Goal: Task Accomplishment & Management: Manage account settings

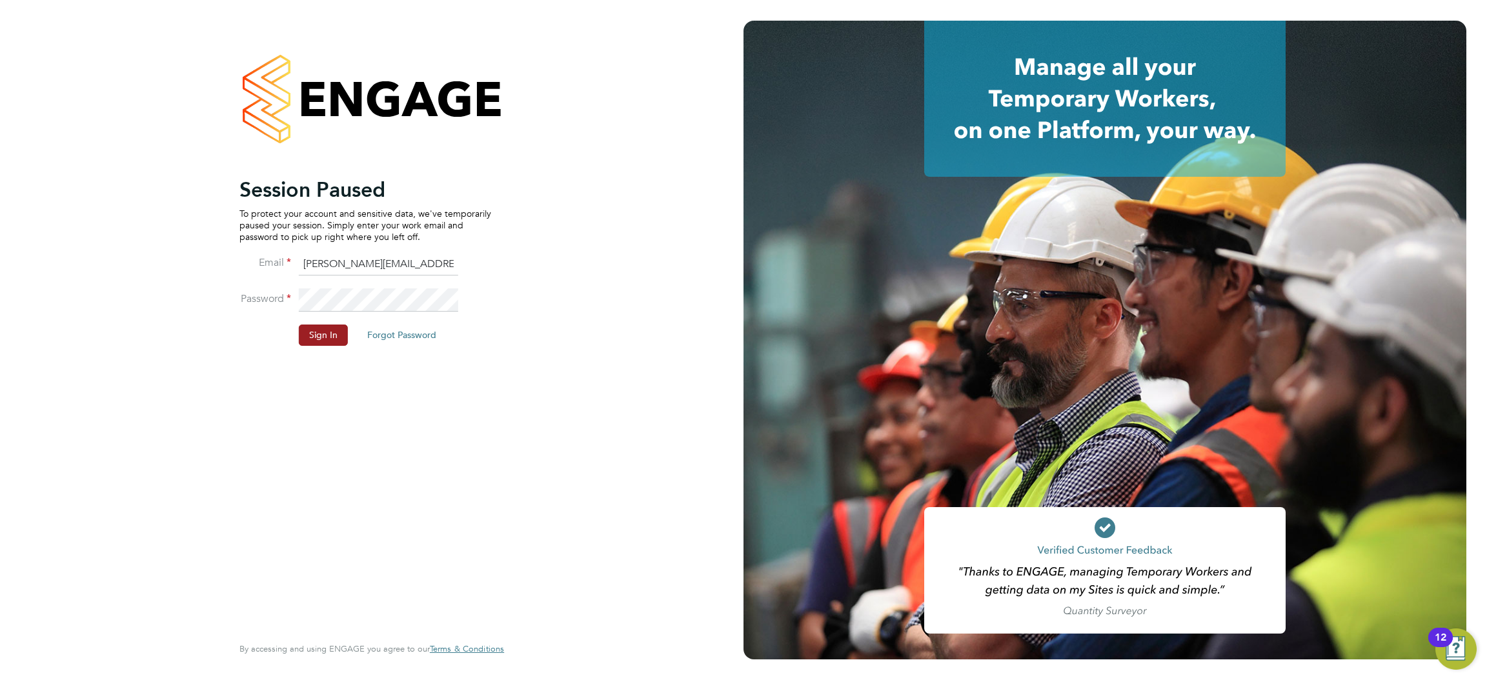
click at [320, 323] on li "Password" at bounding box center [365, 306] width 252 height 36
click at [316, 333] on button "Sign In" at bounding box center [323, 335] width 49 height 21
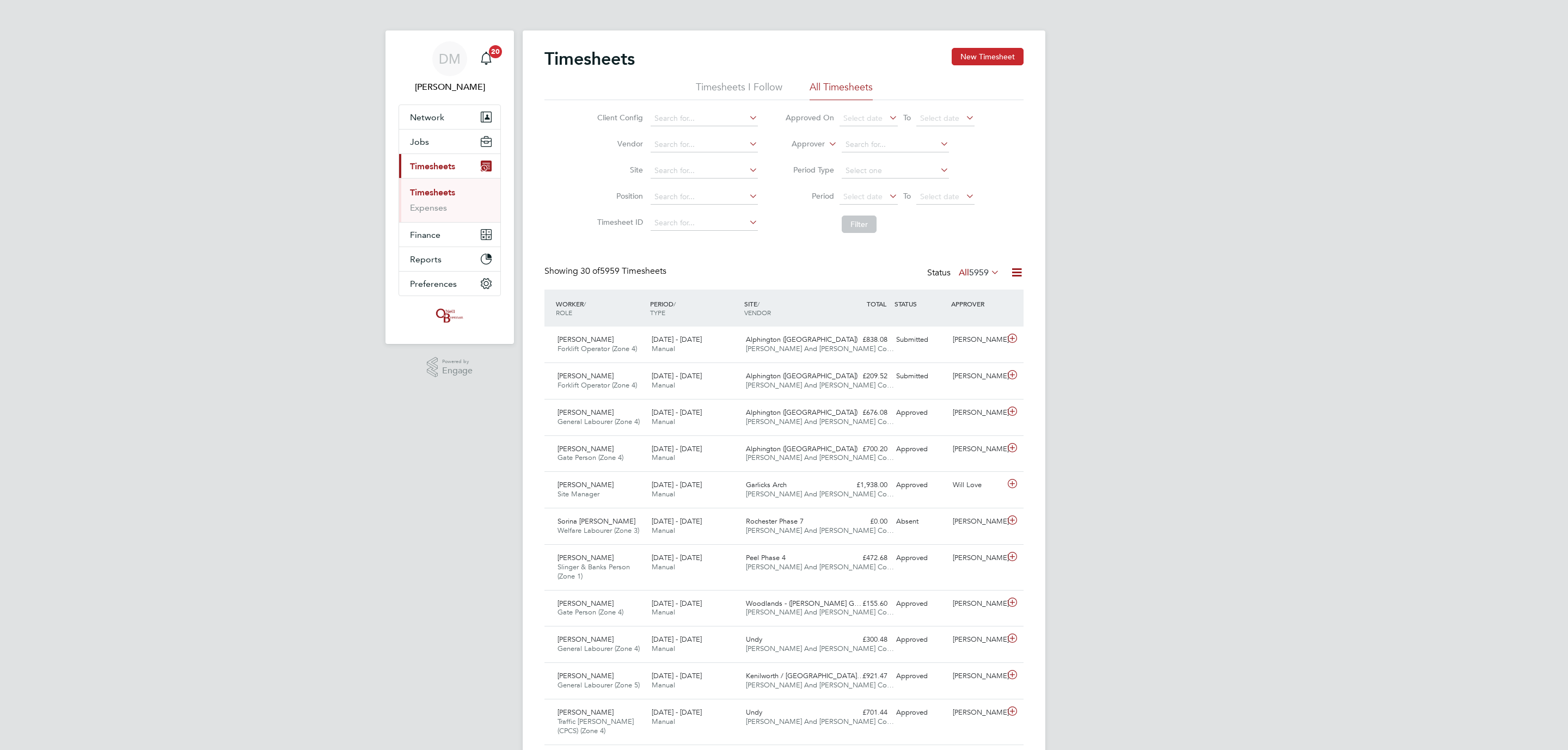
click at [1004, 59] on button "New Timesheet" at bounding box center [987, 57] width 72 height 18
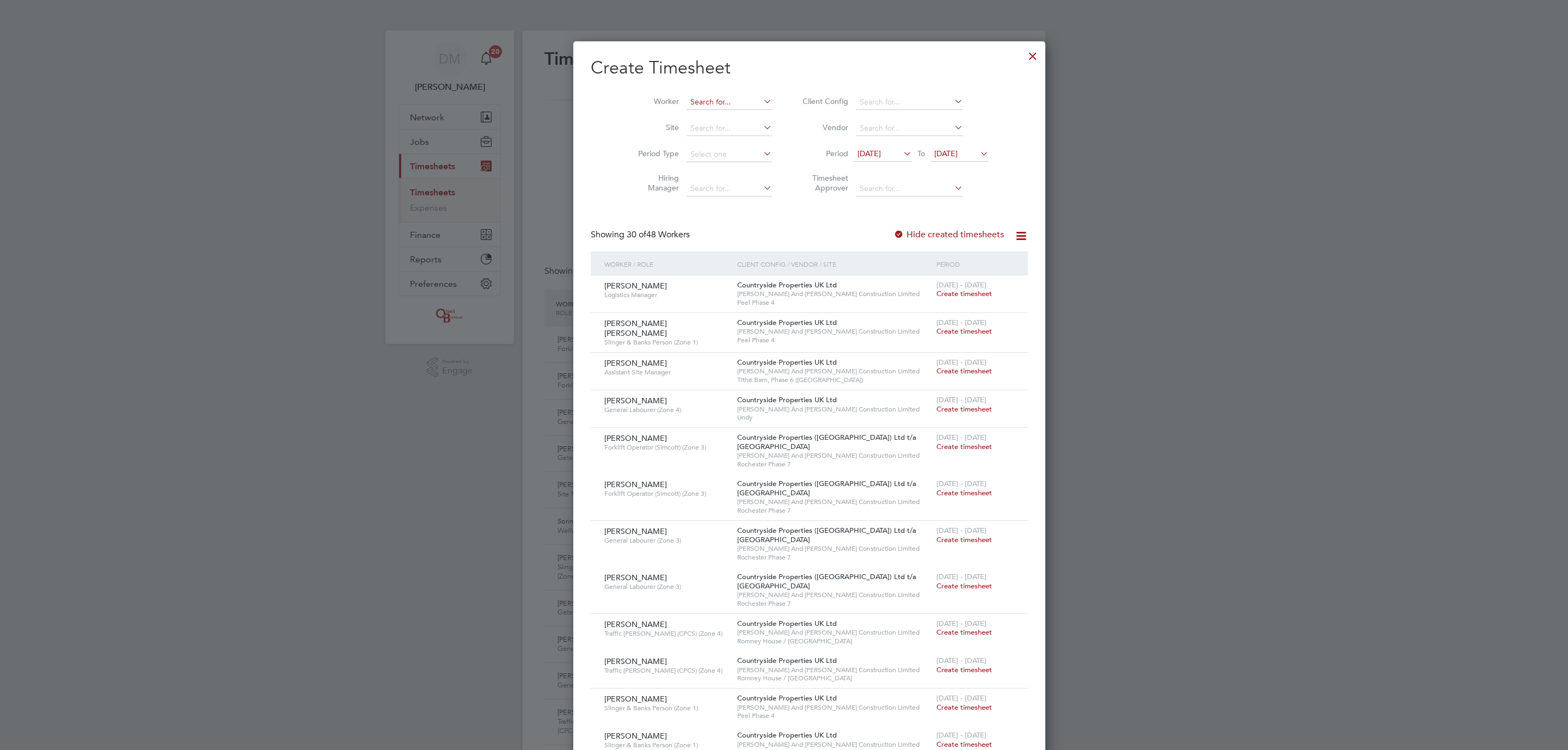
click at [706, 101] on input at bounding box center [729, 102] width 85 height 15
click at [717, 121] on li "Ter ence Nicholas Green" at bounding box center [743, 116] width 165 height 14
type input "Terence Nicholas Green"
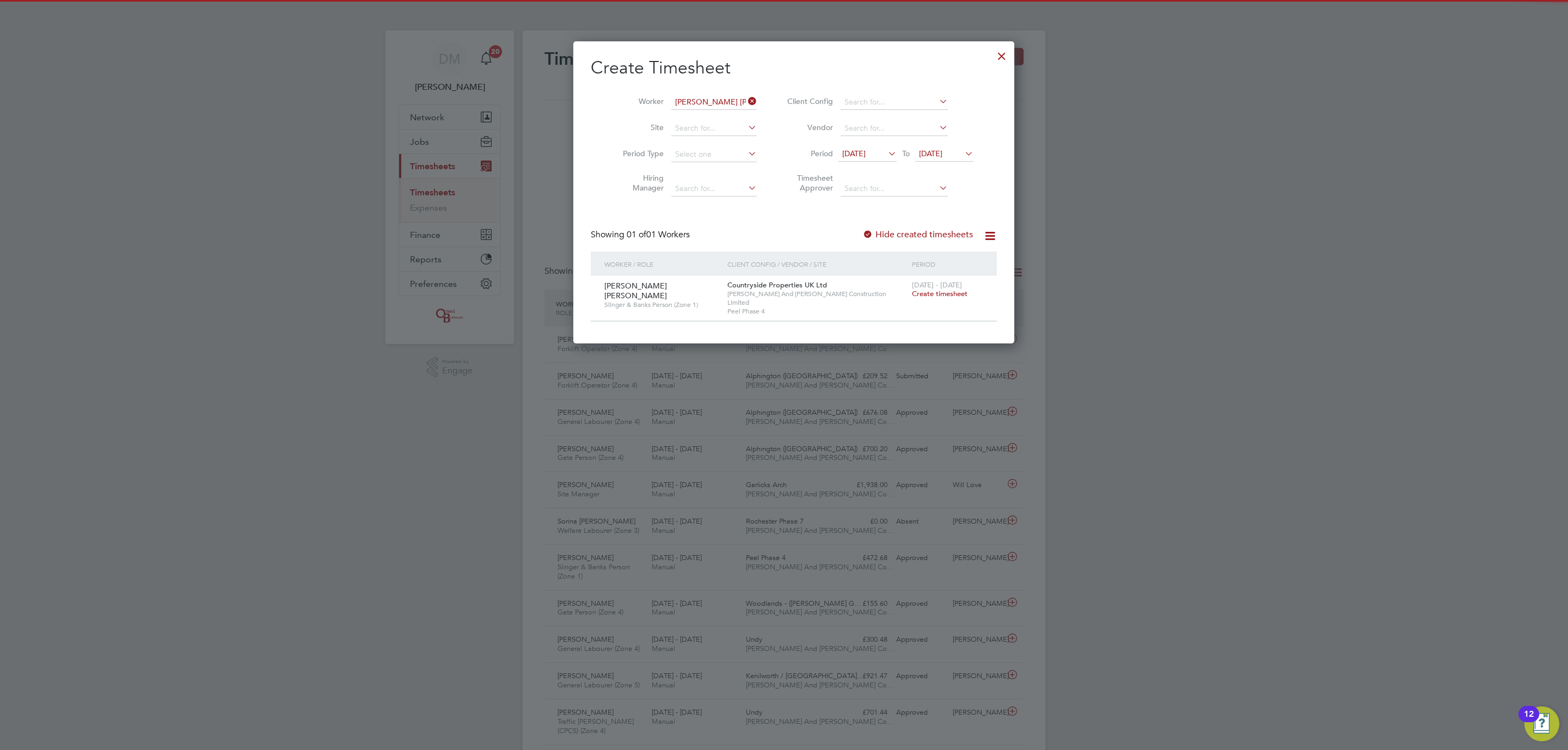
click at [927, 294] on span "Create timesheet" at bounding box center [940, 294] width 56 height 9
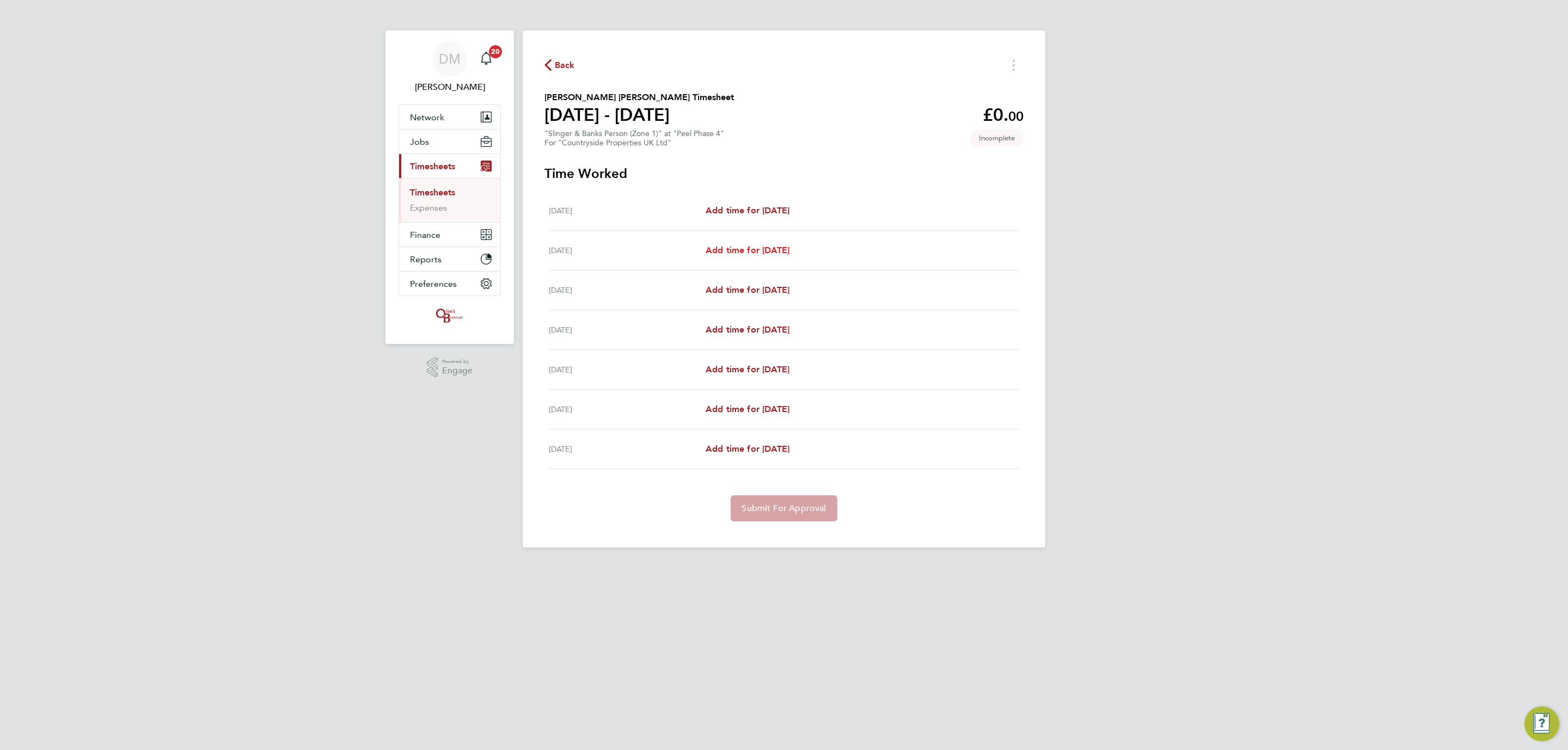
click at [754, 252] on span "Add time for Tue 26 Aug" at bounding box center [747, 250] width 84 height 10
select select "30"
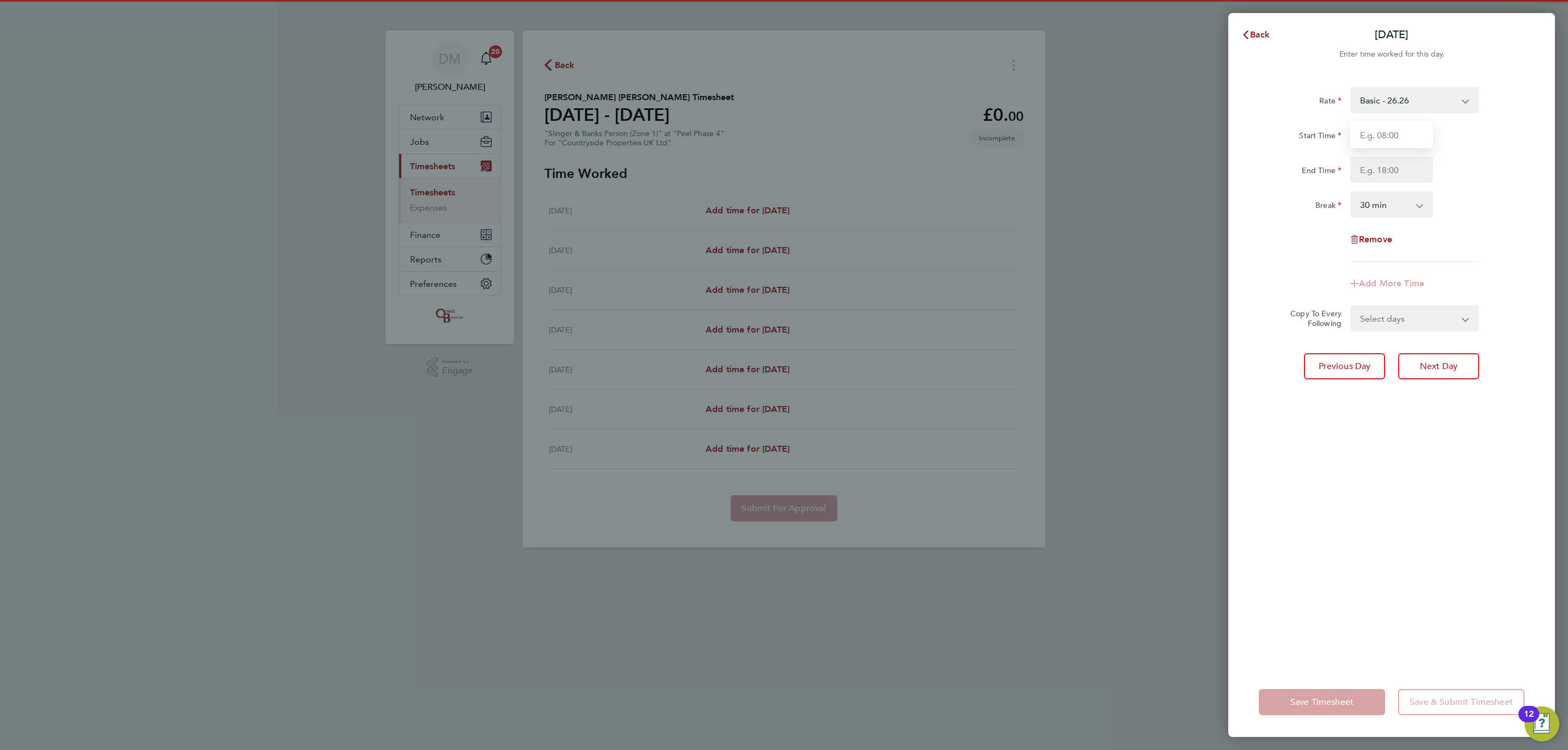
drag, startPoint x: 1376, startPoint y: 128, endPoint x: 1379, endPoint y: 148, distance: 20.2
click at [1254, 131] on input "Start Time" at bounding box center [1392, 135] width 83 height 26
type input "08:00"
click at [1254, 172] on input "End Time" at bounding box center [1392, 170] width 83 height 26
click at [1254, 202] on label "Break" at bounding box center [1328, 206] width 26 height 13
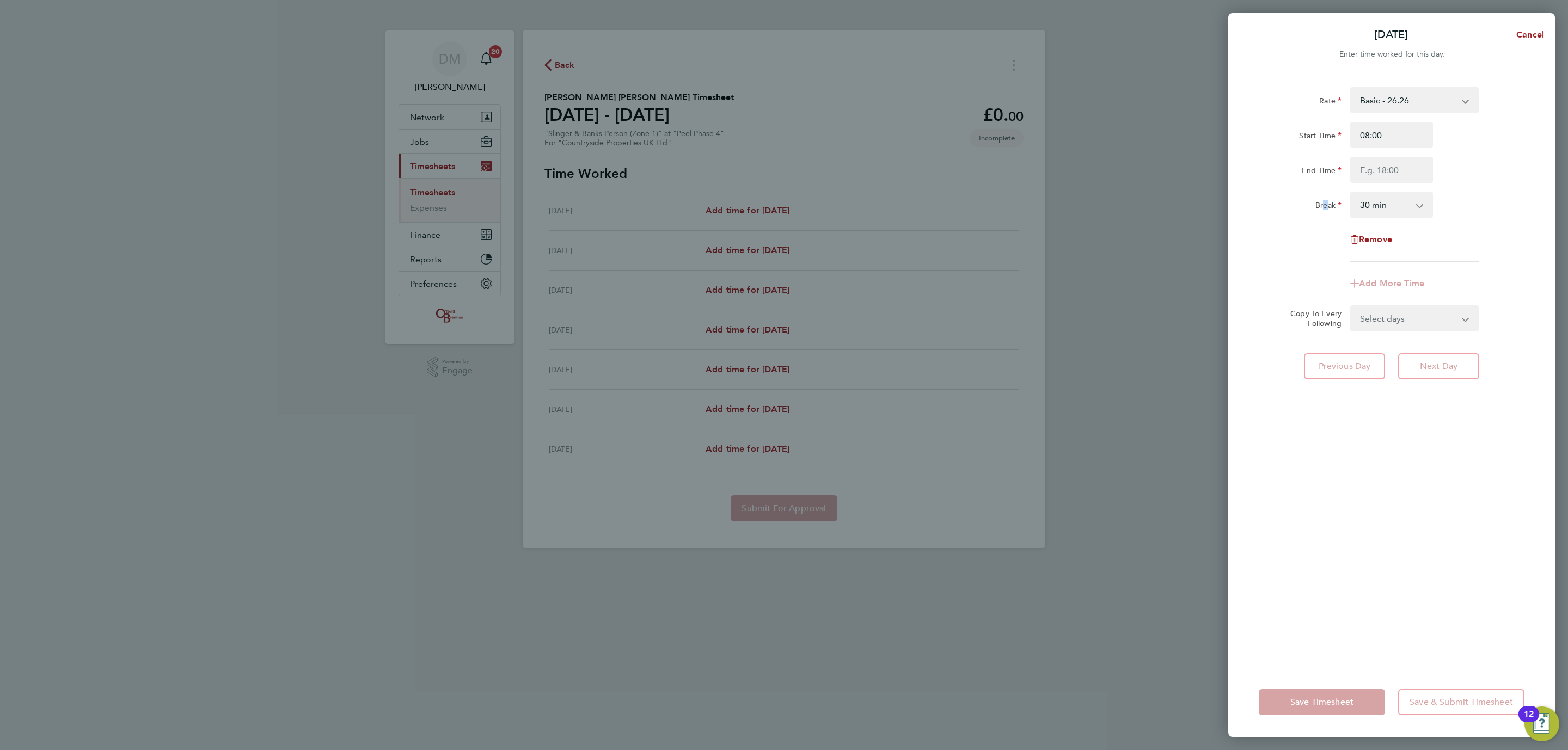
drag, startPoint x: 1384, startPoint y: 308, endPoint x: 1388, endPoint y: 317, distance: 9.8
click at [1254, 308] on select "Select days Day Weekday (Mon-Fri) Weekend (Sat-Sun) [DATE] [DATE] [DATE] [DATE]…" at bounding box center [1408, 318] width 114 height 24
click at [1254, 251] on div "Remove" at bounding box center [1392, 239] width 274 height 26
click at [1254, 175] on input "End Time" at bounding box center [1392, 170] width 83 height 26
type input "18:30"
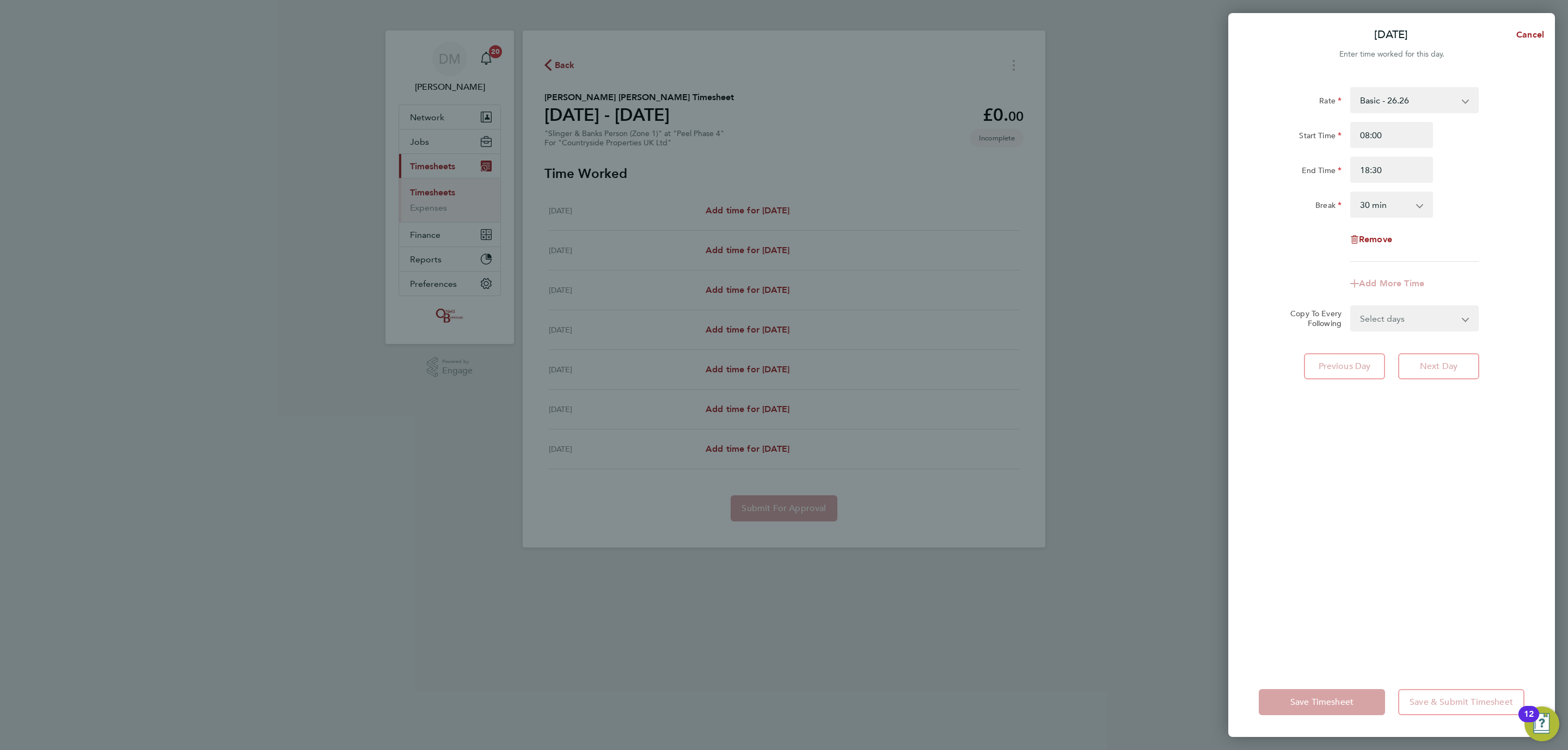
click at [1254, 245] on div "Remove" at bounding box center [1392, 239] width 274 height 26
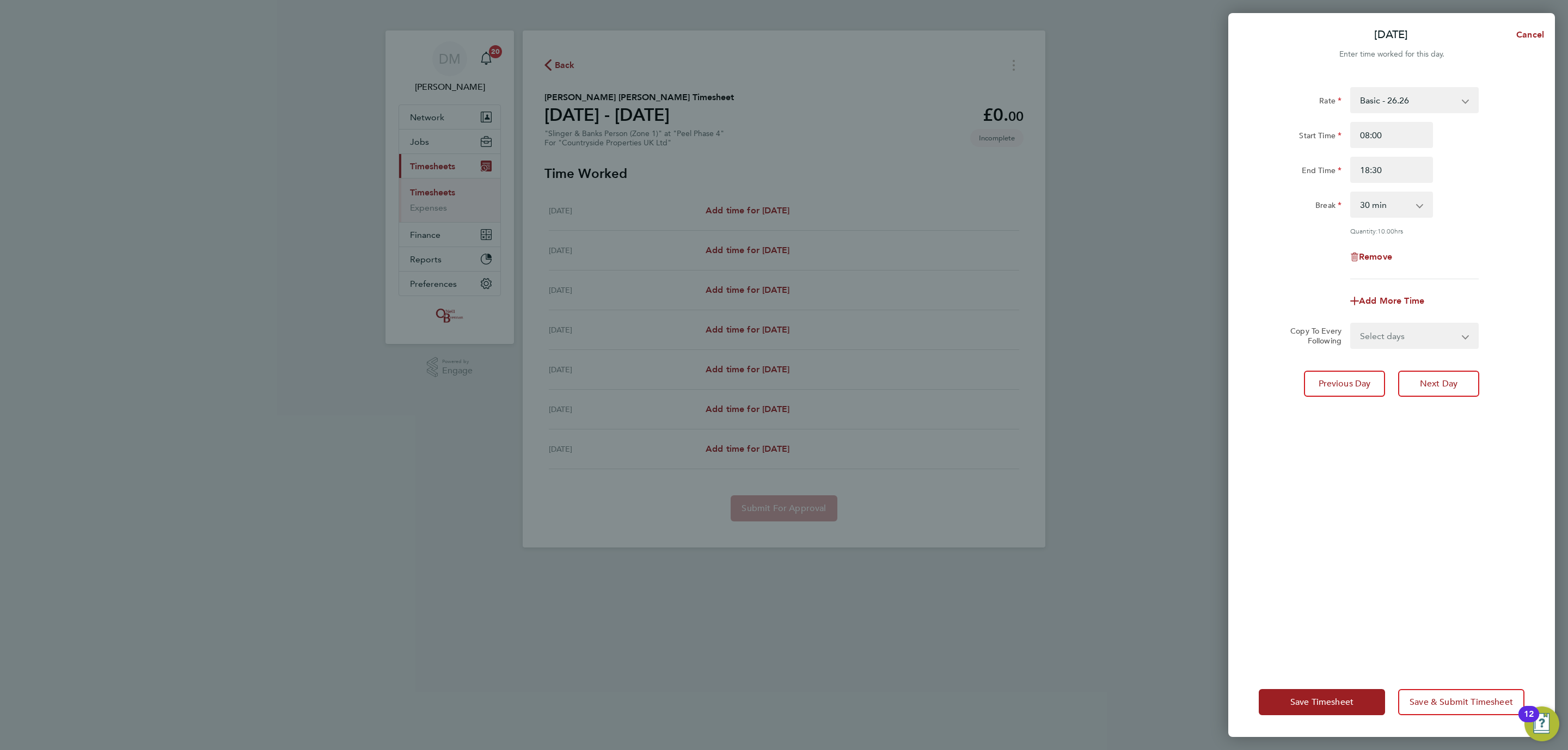
click at [1254, 342] on select "Select days Day Weekday (Mon-Fri) Weekend (Sat-Sun) [DATE] [DATE] [DATE] [DATE]…" at bounding box center [1408, 336] width 114 height 24
select select "WED"
click at [1254, 324] on select "Select days Day Weekday (Mon-Fri) Weekend (Sat-Sun) [DATE] [DATE] [DATE] [DATE]…" at bounding box center [1408, 336] width 114 height 24
select select "[DATE]"
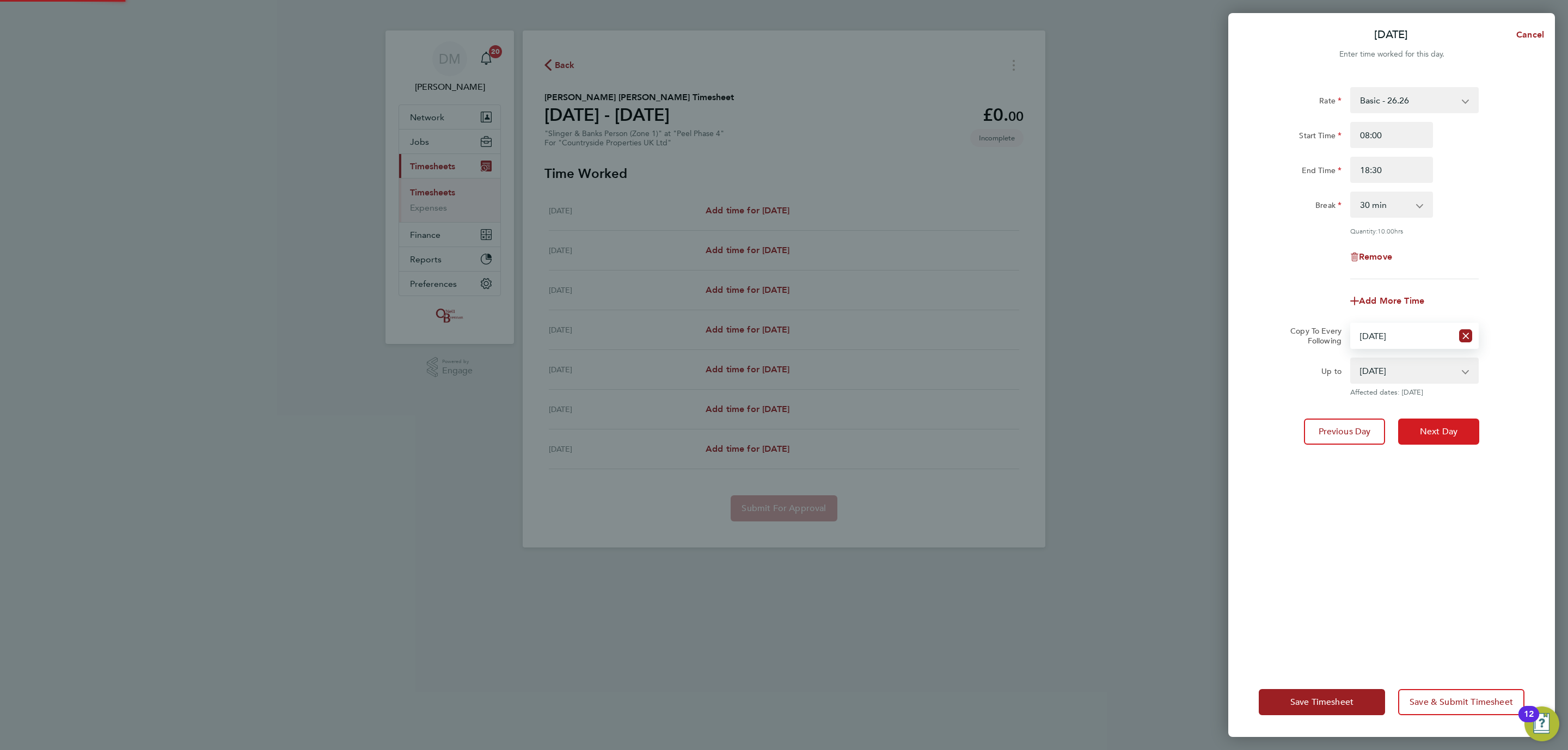
click at [1254, 426] on button "Next Day" at bounding box center [1439, 431] width 81 height 26
select select "30"
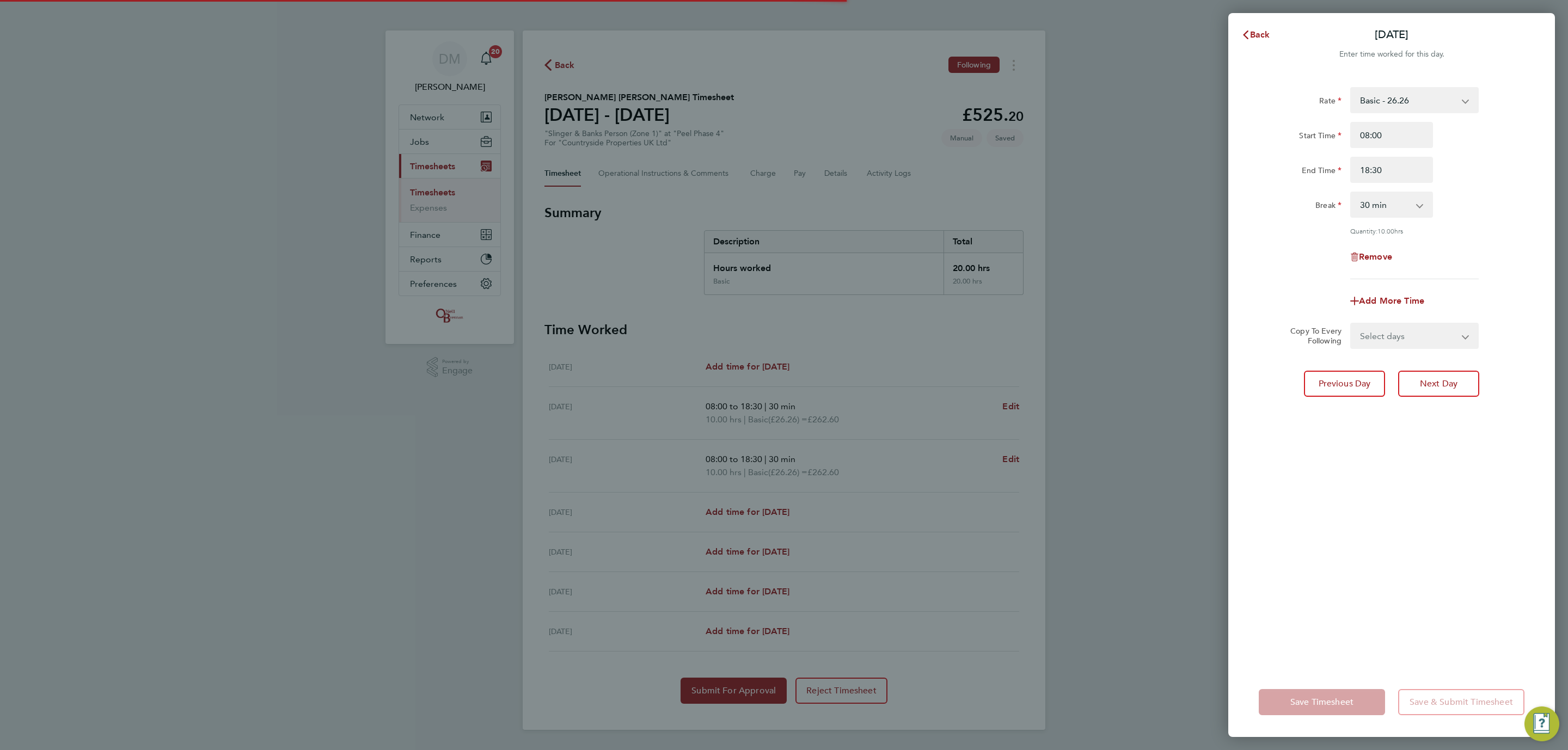
drag, startPoint x: 1135, startPoint y: 438, endPoint x: 1137, endPoint y: 426, distance: 12.2
click at [1135, 433] on div "Back Wed 27 Aug Enter time worked for this day. Rate Basic - 26.26 Start Time 0…" at bounding box center [784, 375] width 1568 height 750
click at [1241, 36] on button "Back" at bounding box center [1256, 35] width 51 height 22
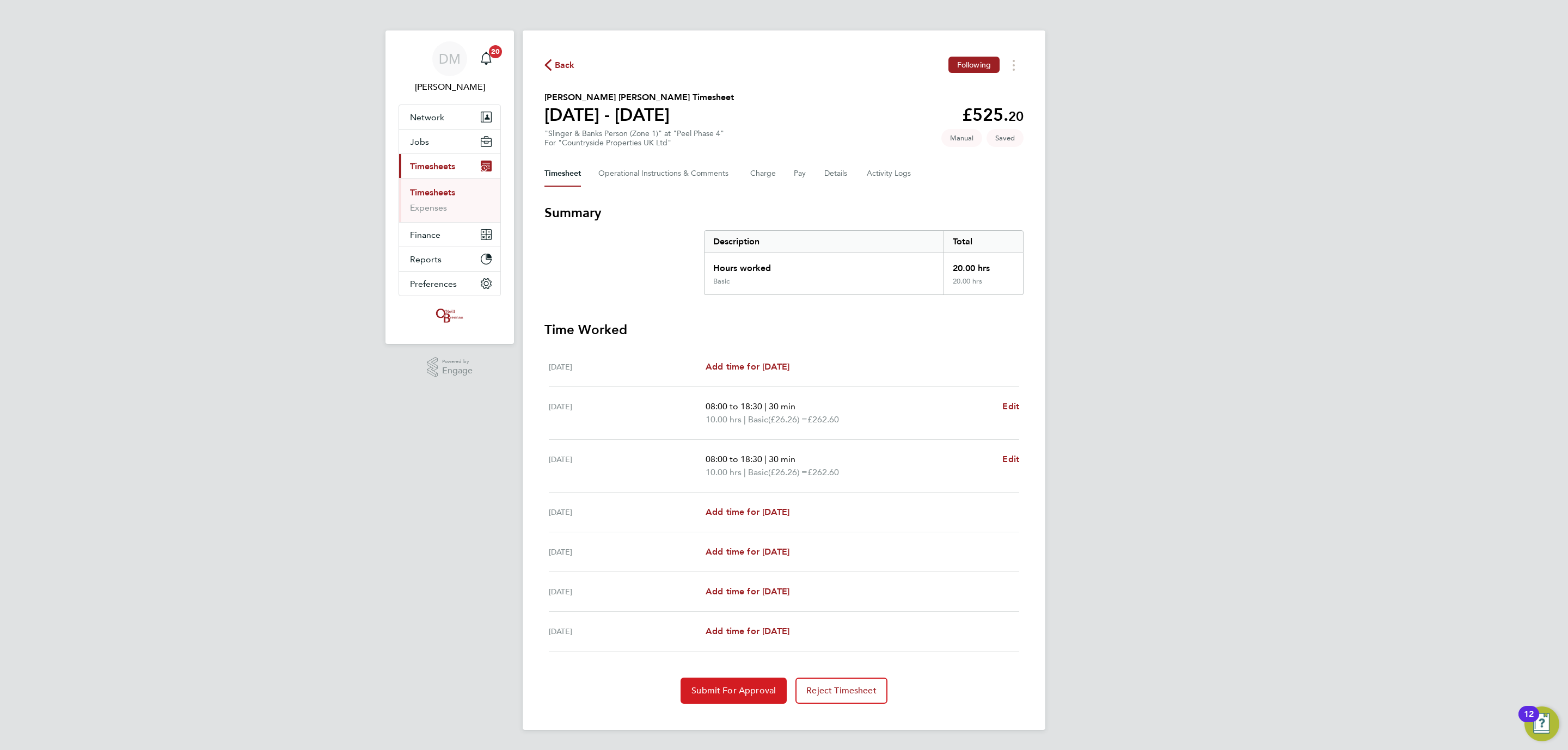
click at [736, 573] on button "Submit For Approval" at bounding box center [734, 690] width 106 height 26
click at [547, 64] on icon "button" at bounding box center [548, 65] width 7 height 12
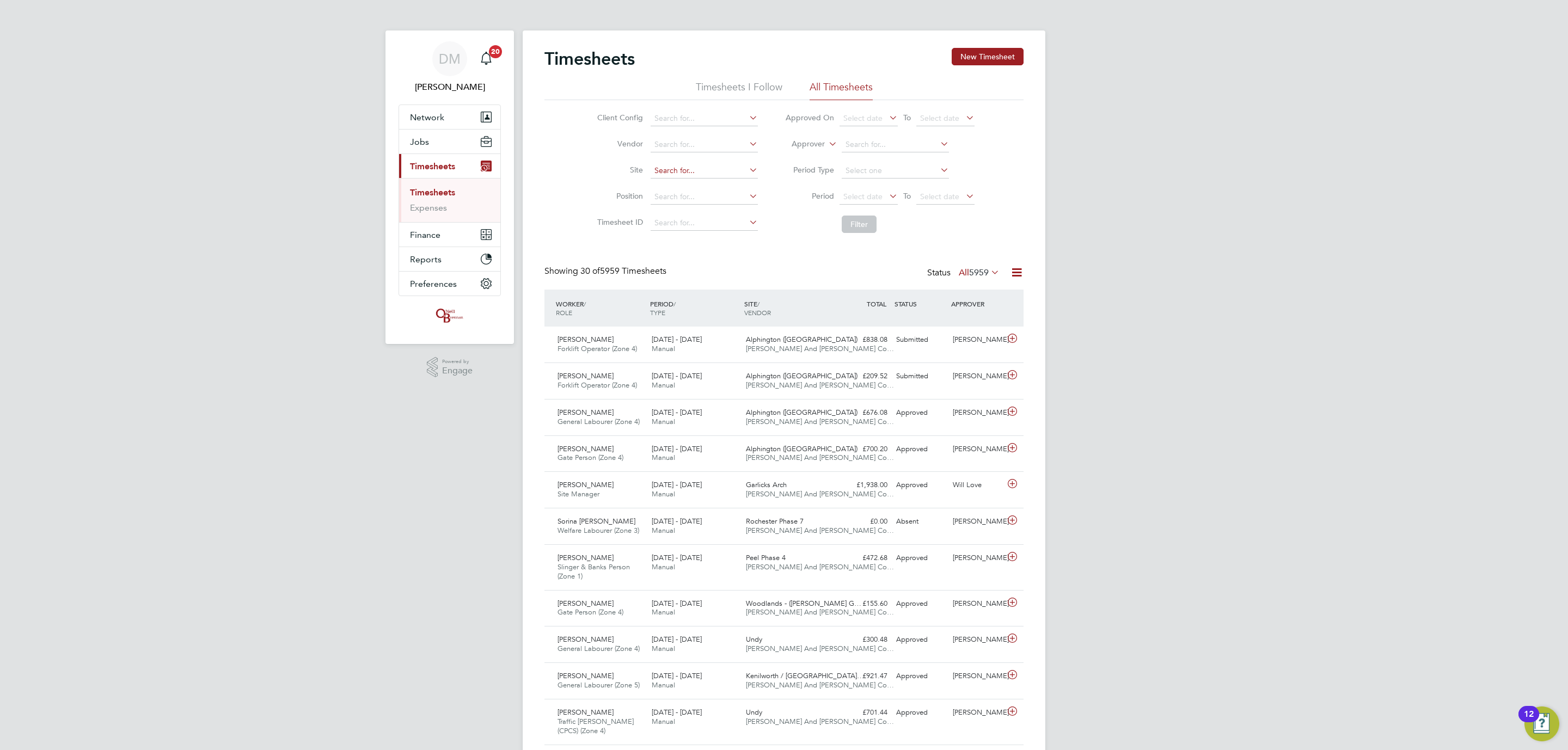
click at [672, 174] on input at bounding box center [704, 171] width 107 height 15
click at [687, 186] on li "Pee l Phase 4" at bounding box center [704, 186] width 108 height 14
type input "Peel Phase 4"
click at [845, 232] on button "Filter" at bounding box center [858, 224] width 35 height 18
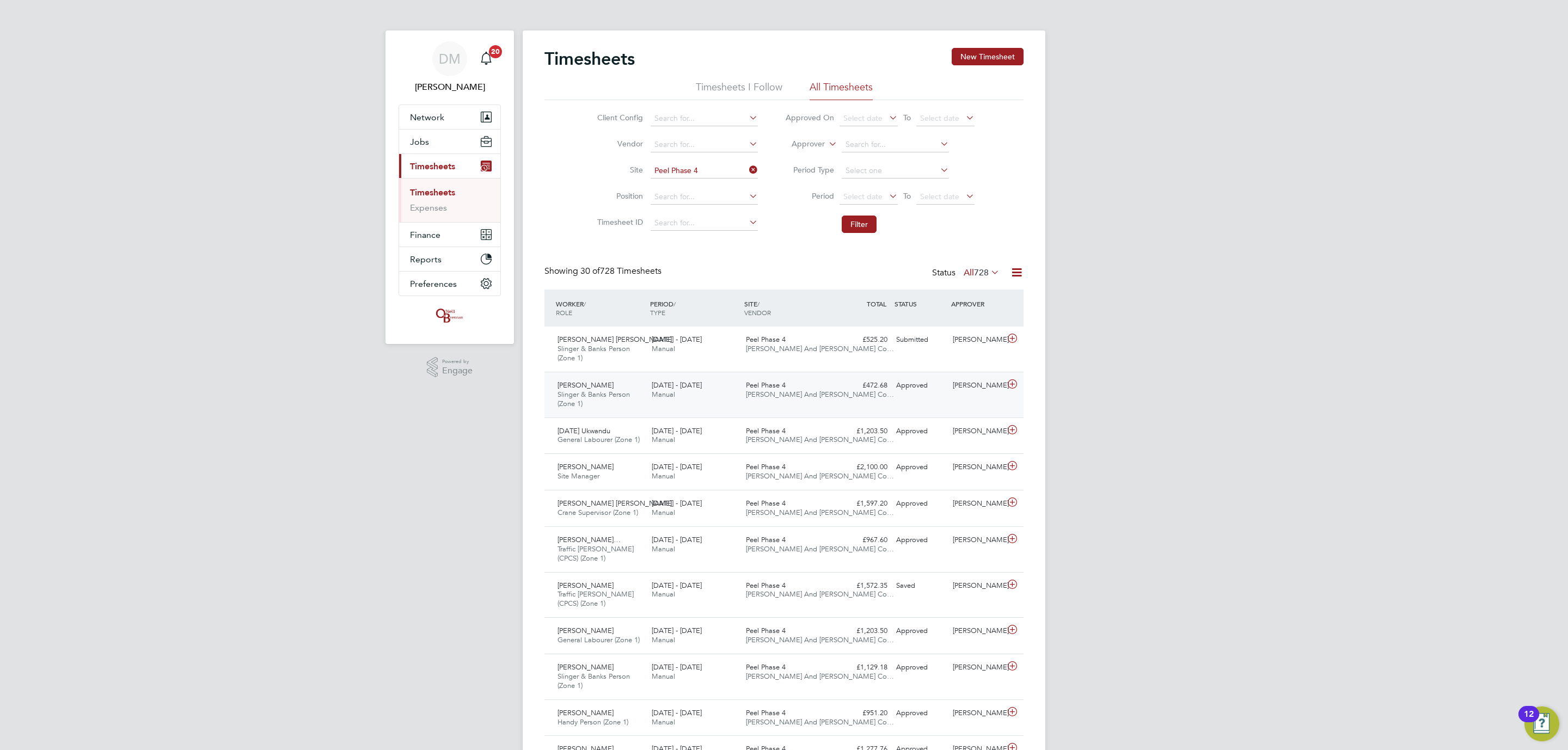
click at [886, 392] on div "£472.68 Approved" at bounding box center [863, 385] width 57 height 18
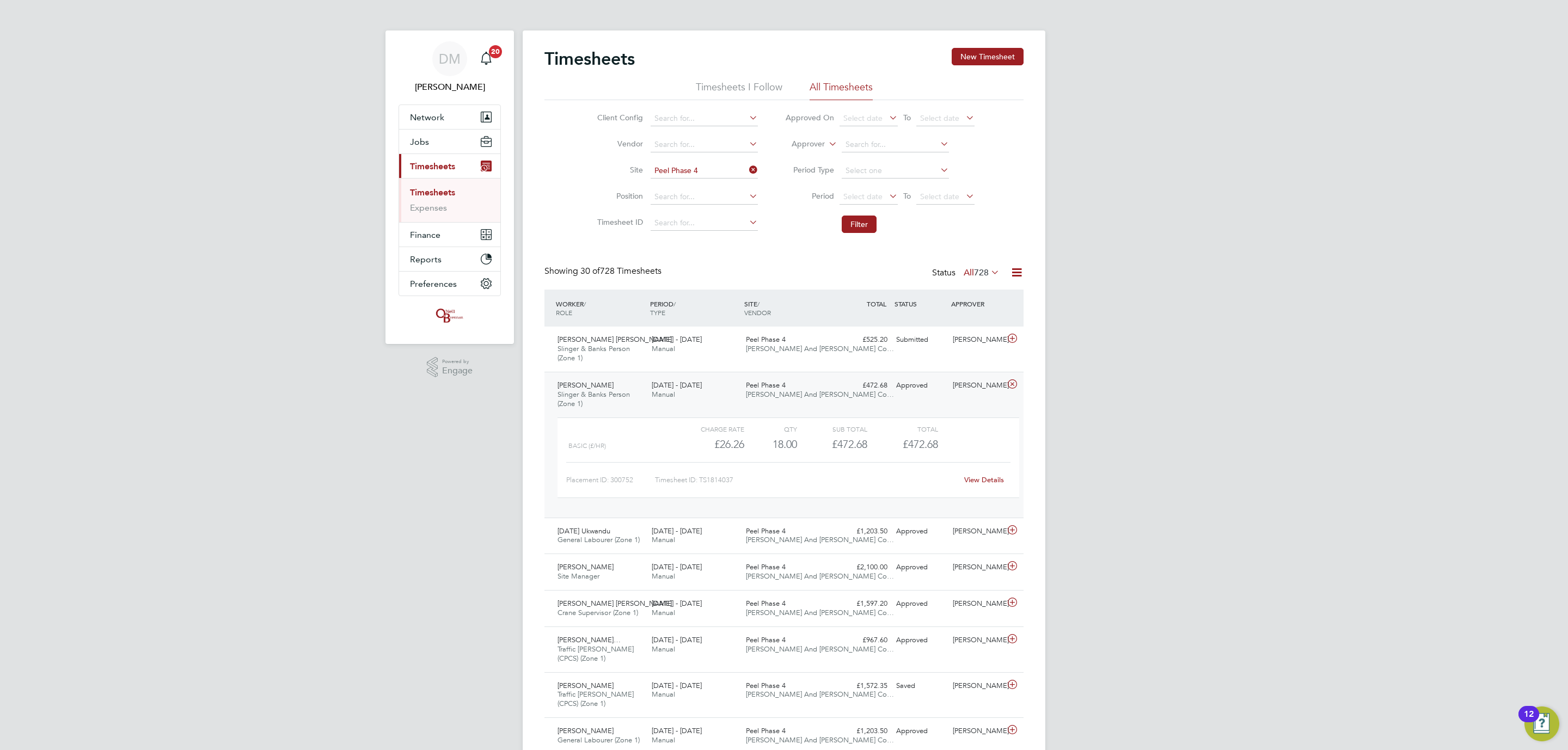
click at [979, 478] on link "View Details" at bounding box center [984, 479] width 40 height 9
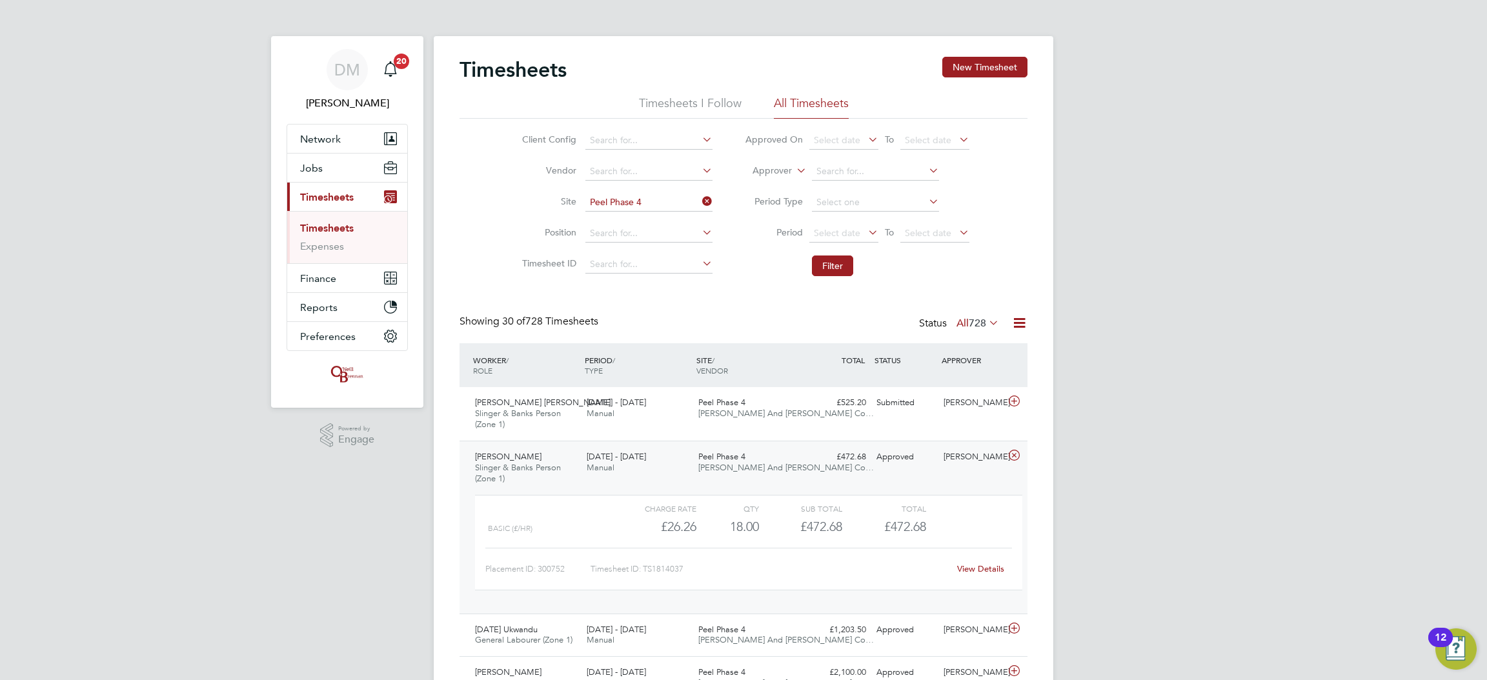
scroll to position [22, 126]
click at [719, 396] on div "Peel Phase 4 O'Neill And Brennan Co…" at bounding box center [749, 408] width 112 height 32
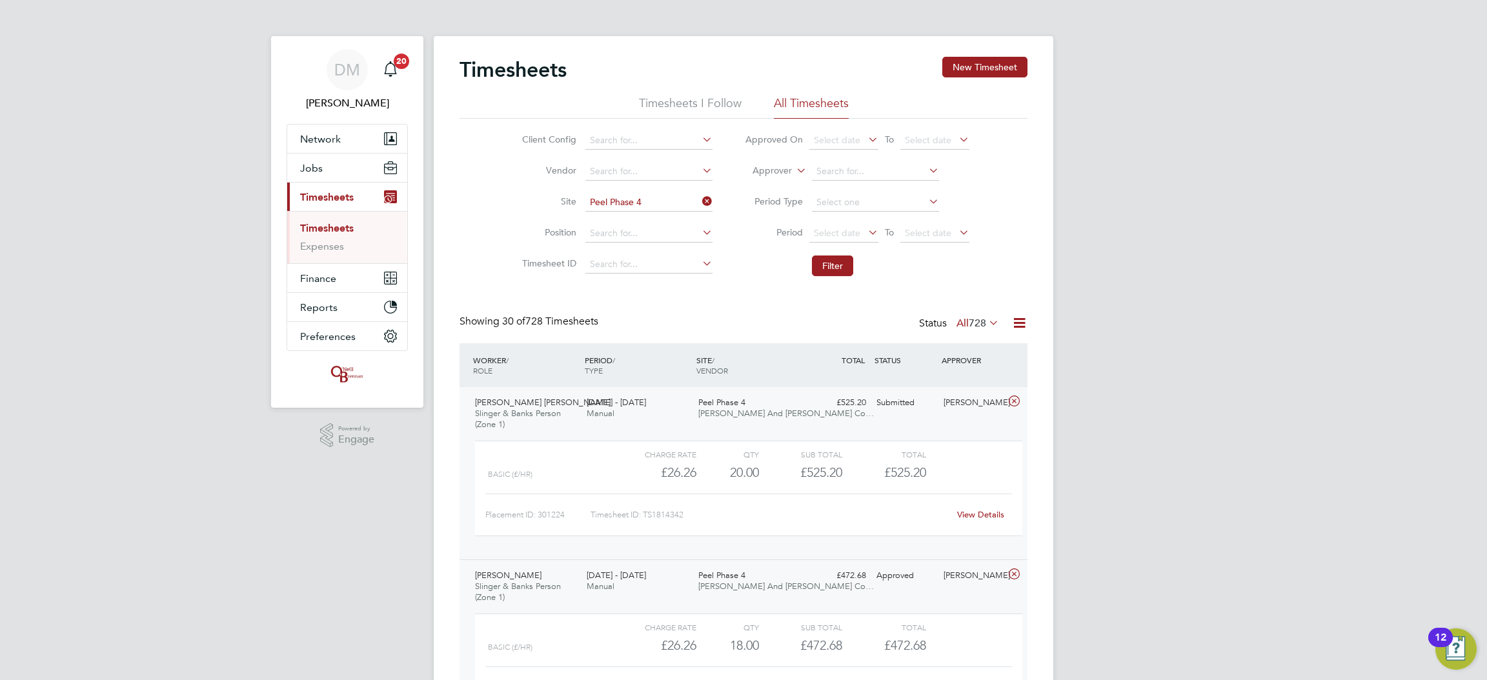
click at [965, 512] on link "View Details" at bounding box center [980, 514] width 47 height 11
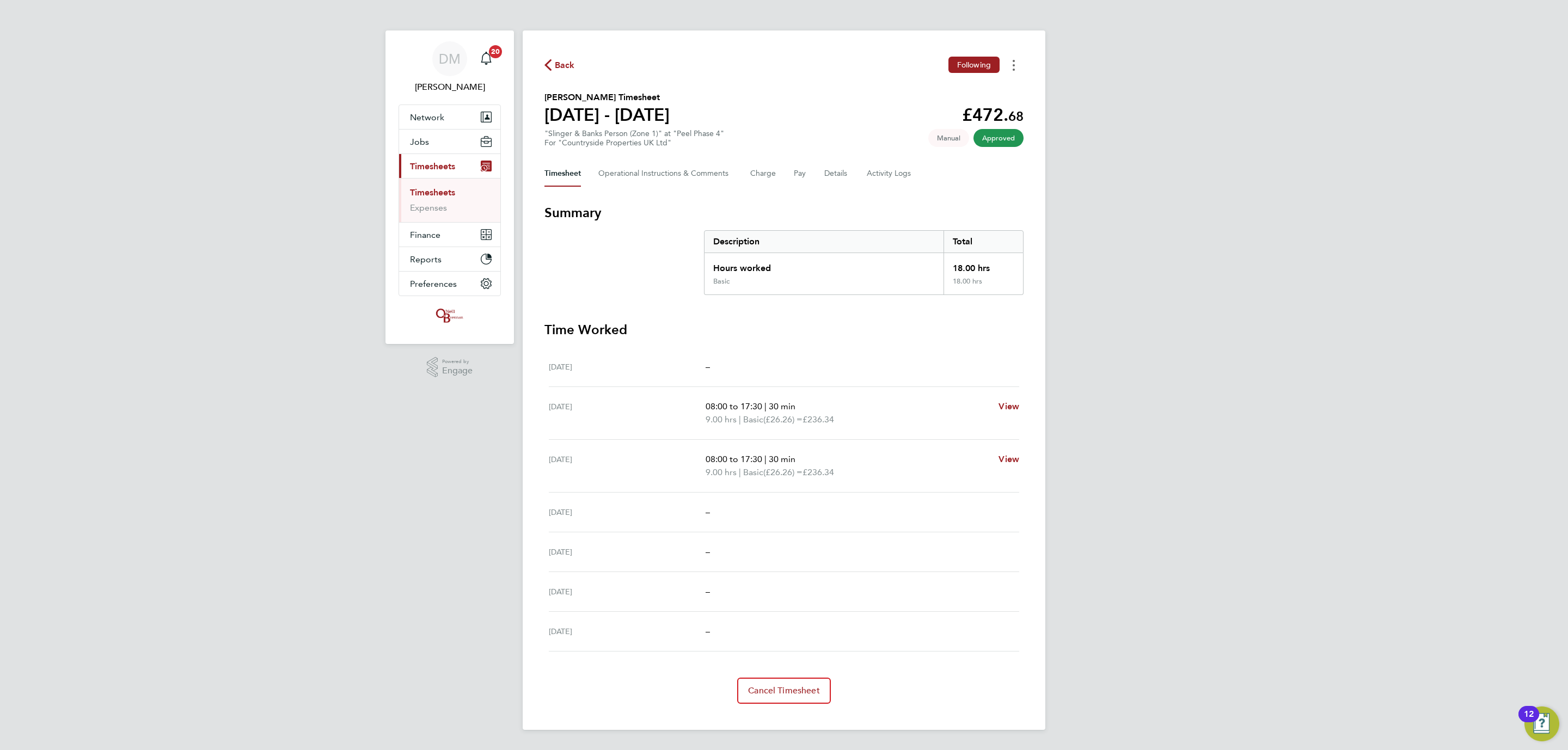
click at [1010, 64] on button "Timesheets Menu" at bounding box center [1014, 65] width 19 height 17
click at [981, 92] on link "Download timesheet" at bounding box center [958, 89] width 131 height 22
click at [1008, 407] on span "Edit" at bounding box center [1011, 407] width 17 height 10
select select "30"
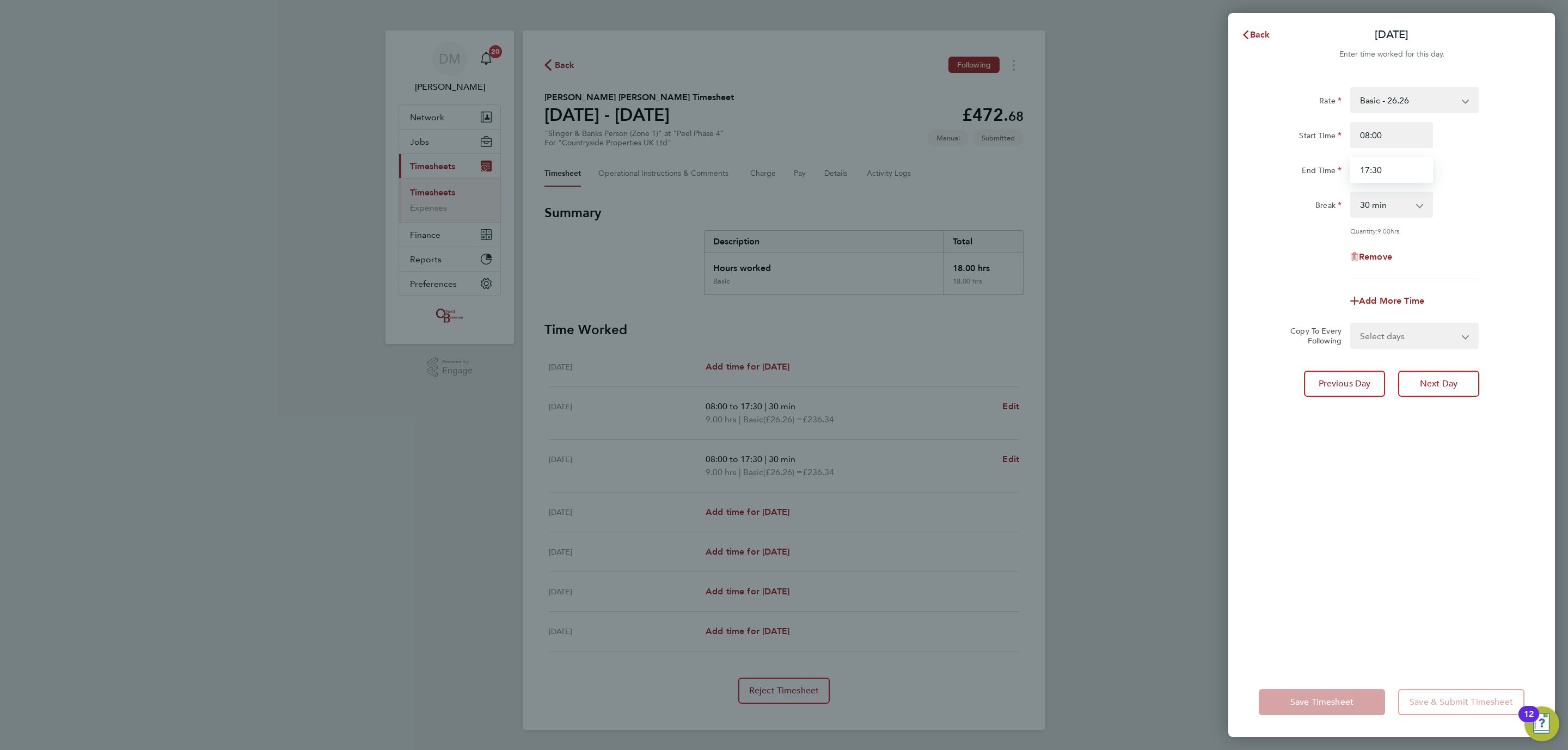
drag, startPoint x: 1400, startPoint y: 165, endPoint x: 1336, endPoint y: 164, distance: 64.0
click at [1254, 164] on div "End Time 17:30" at bounding box center [1392, 170] width 274 height 26
type input "18:30"
click at [1254, 327] on select "Select days Day Weekday (Mon-Fri) Weekend (Sat-Sun) [DATE] [DATE] [DATE] [DATE]…" at bounding box center [1408, 336] width 114 height 24
select select "WED"
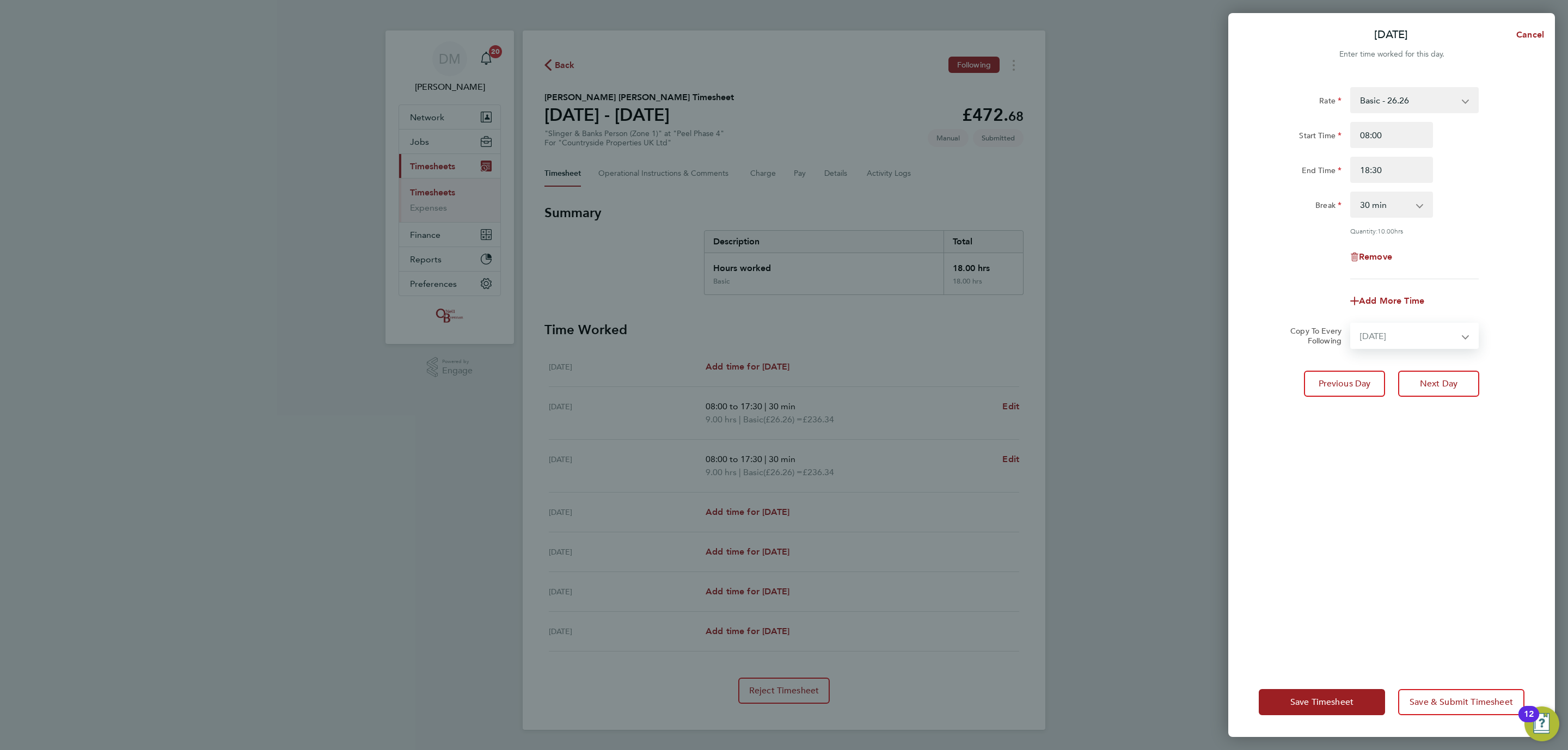
click at [1254, 324] on select "Select days Day Weekday (Mon-Fri) Weekend (Sat-Sun) [DATE] [DATE] [DATE] [DATE]…" at bounding box center [1408, 336] width 114 height 24
select select "[DATE]"
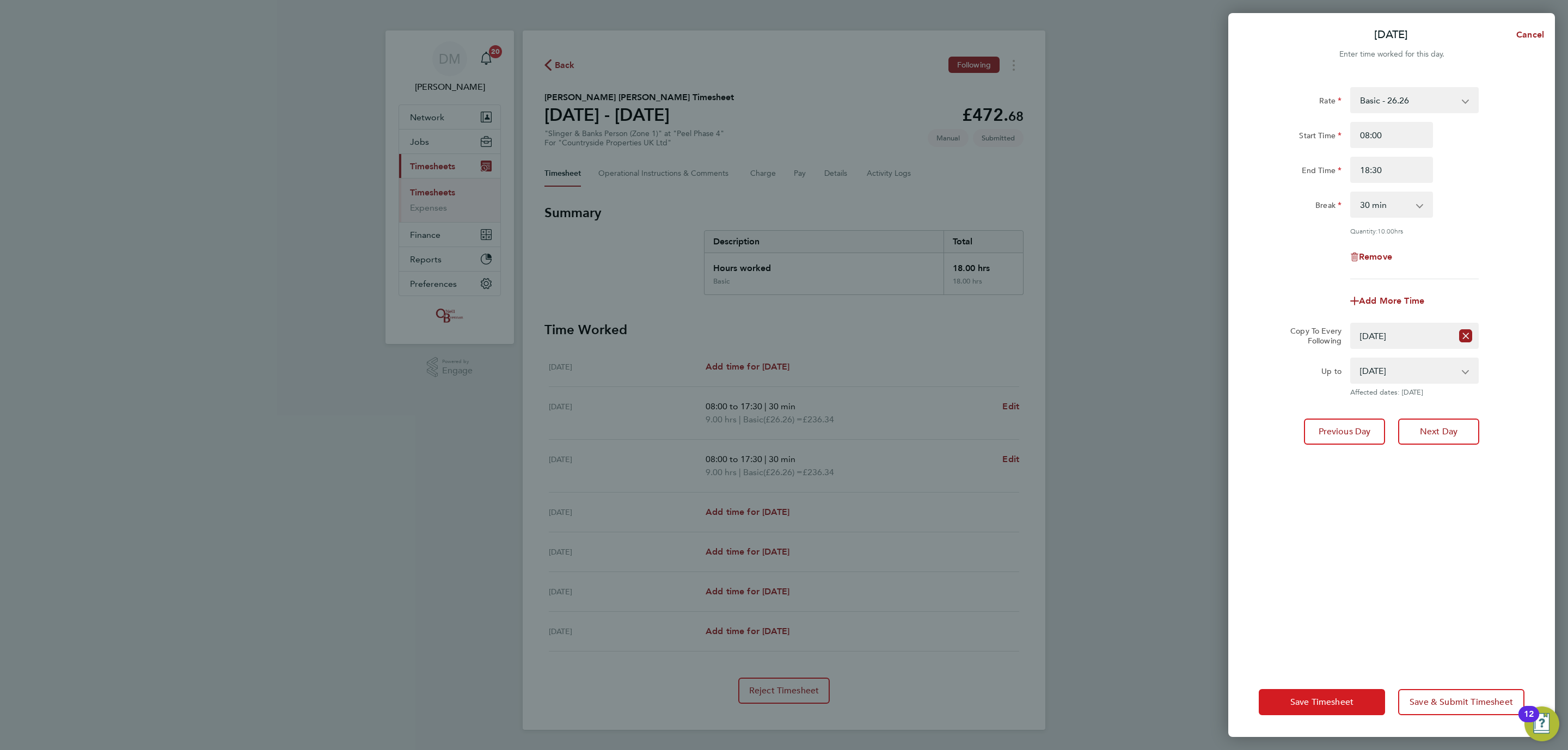
click at [1254, 573] on span "Save Timesheet" at bounding box center [1322, 702] width 63 height 11
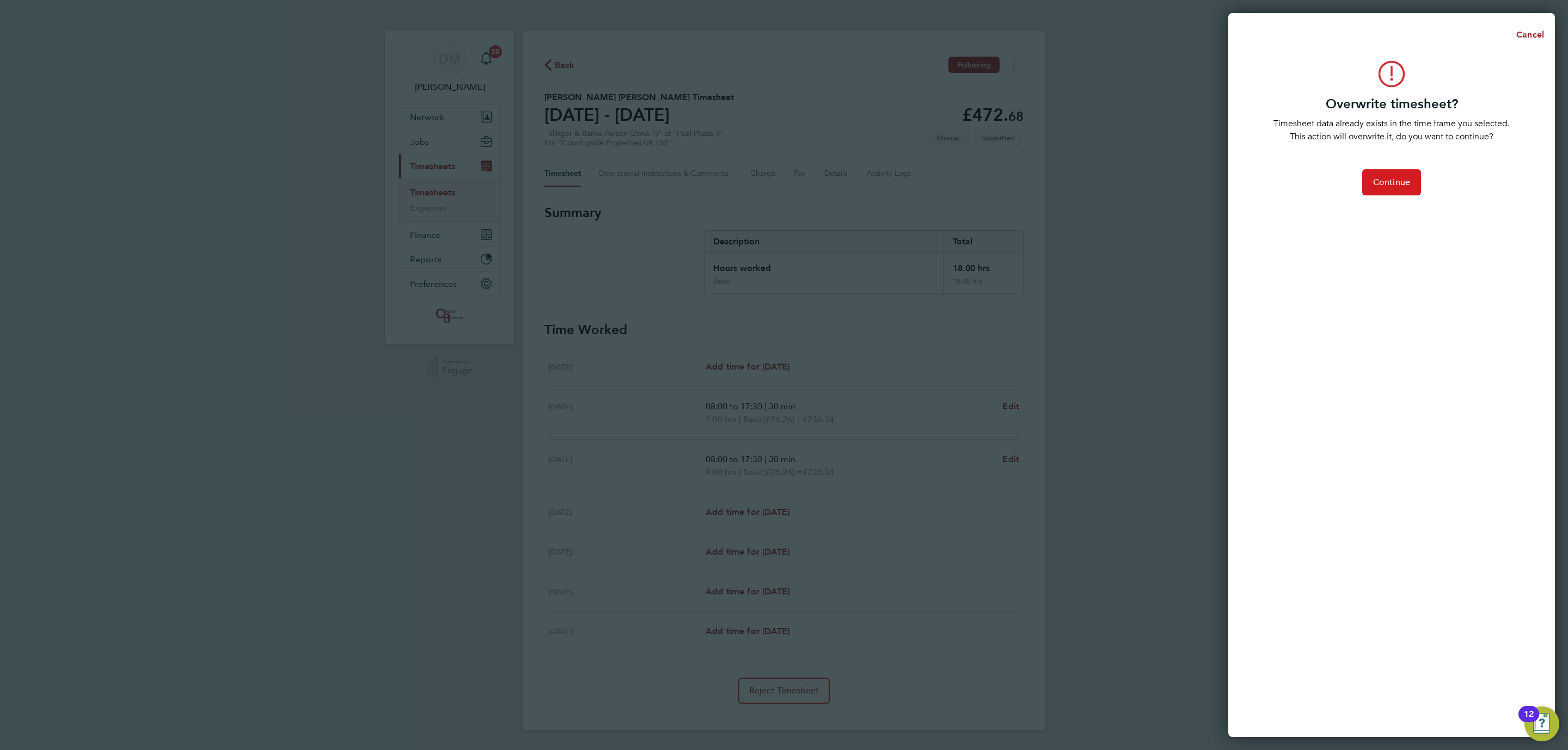
click at [1254, 177] on span "Continue" at bounding box center [1392, 182] width 37 height 11
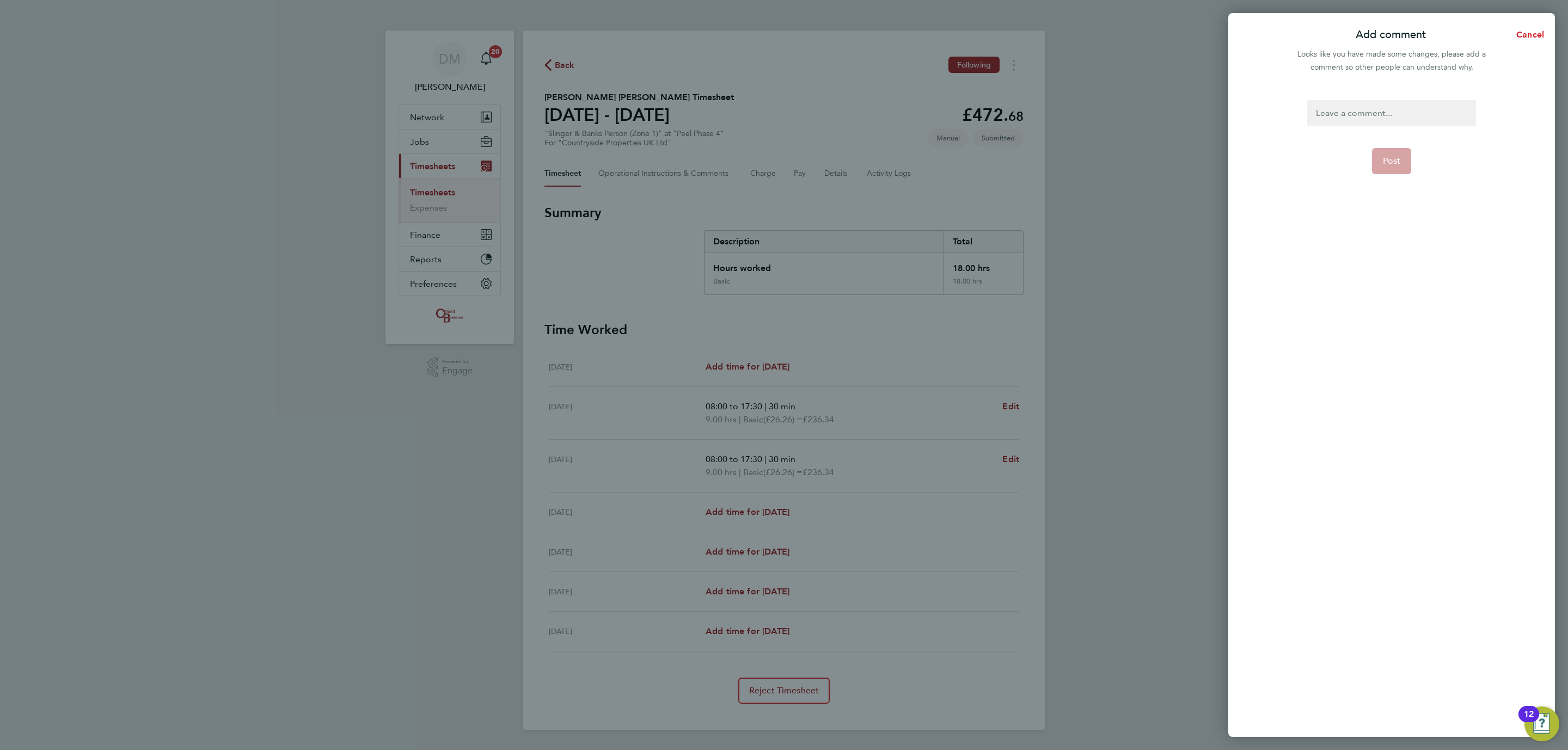
click at [1254, 36] on span "Cancel" at bounding box center [1528, 35] width 31 height 10
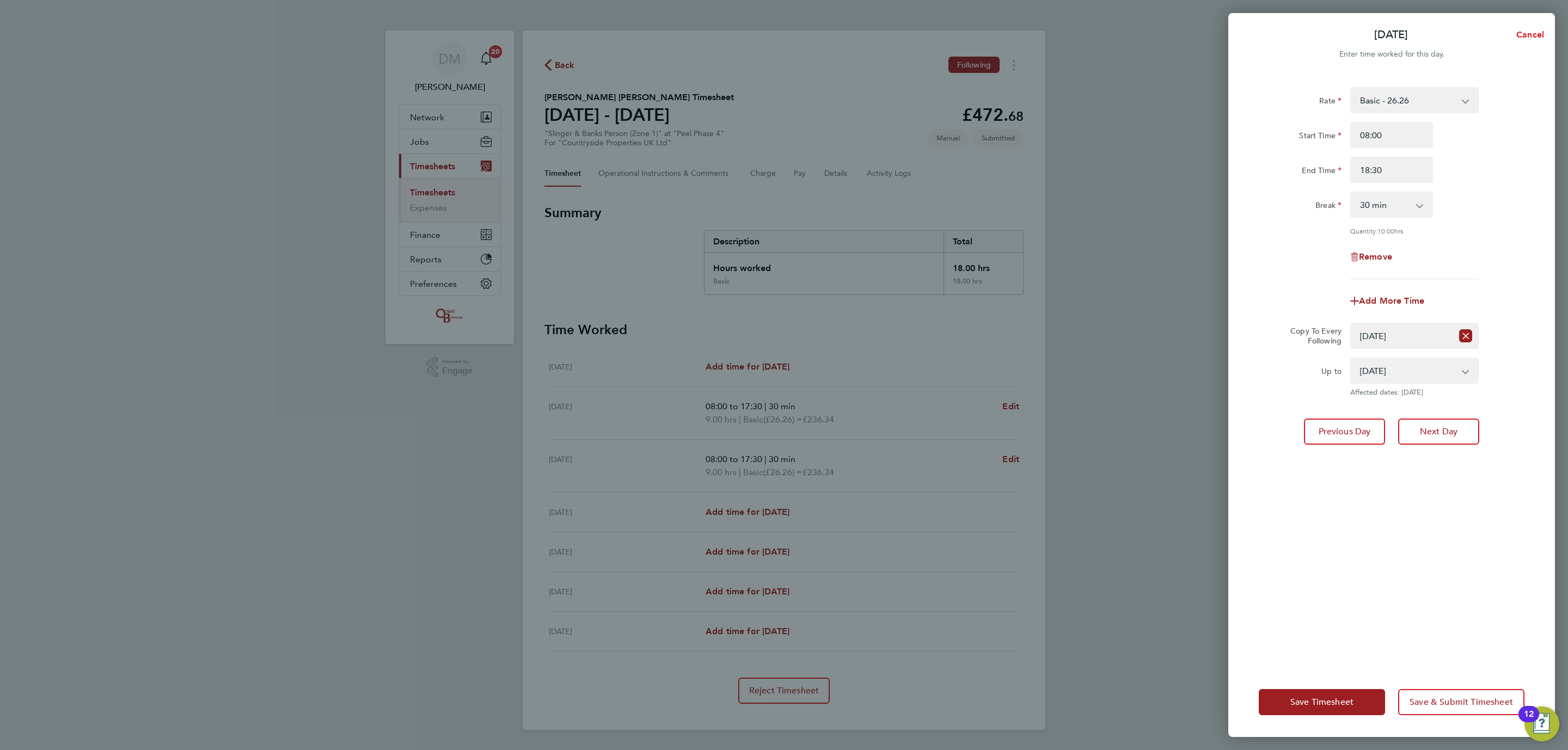
click at [1254, 31] on span "Cancel" at bounding box center [1528, 35] width 31 height 10
select select "0: null"
select select "30"
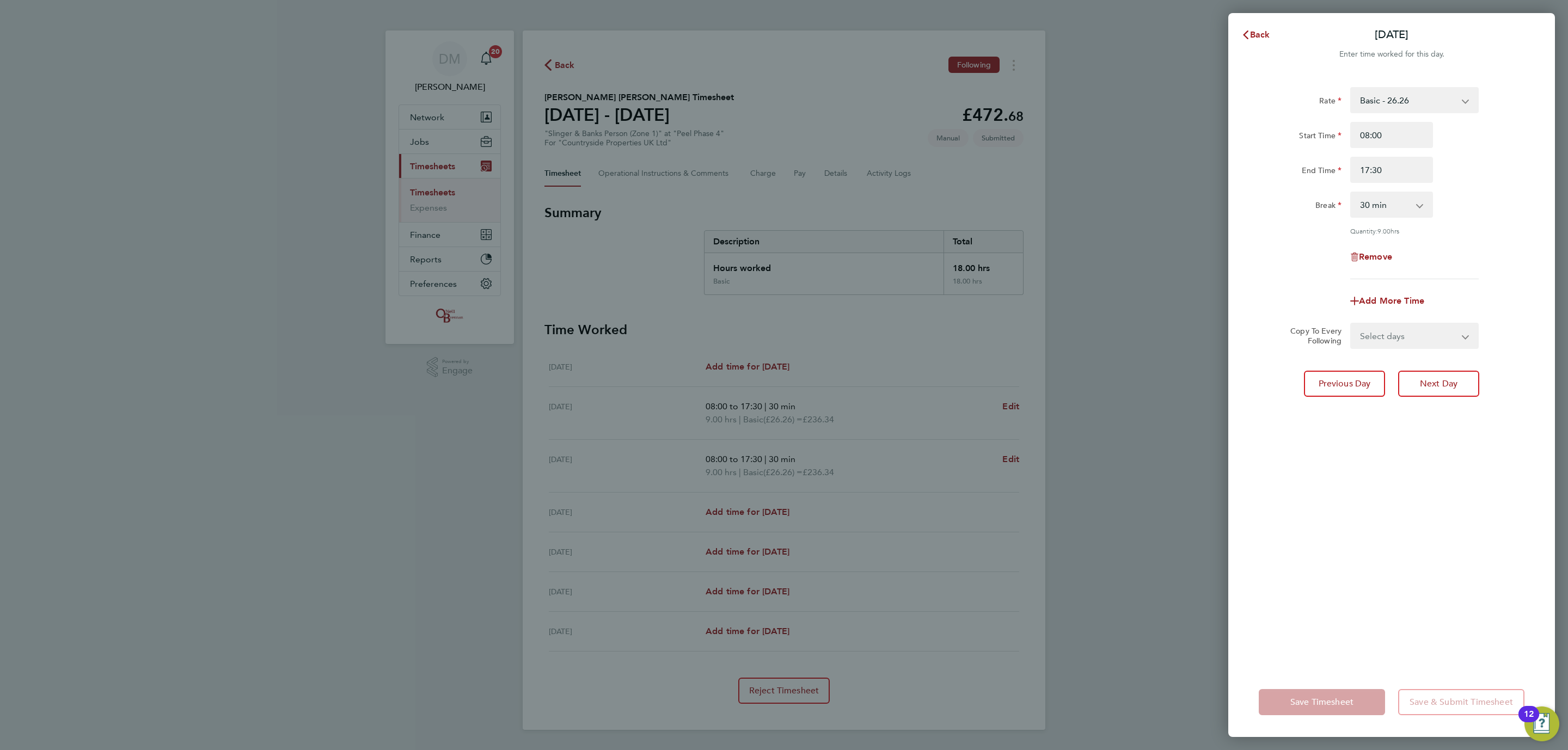
click at [1090, 417] on div "Back [DATE] Enter time worked for this day. Rate Basic - 26.26 Start Time 08:00…" at bounding box center [784, 375] width 1568 height 750
click at [1247, 33] on icon "button" at bounding box center [1246, 35] width 8 height 8
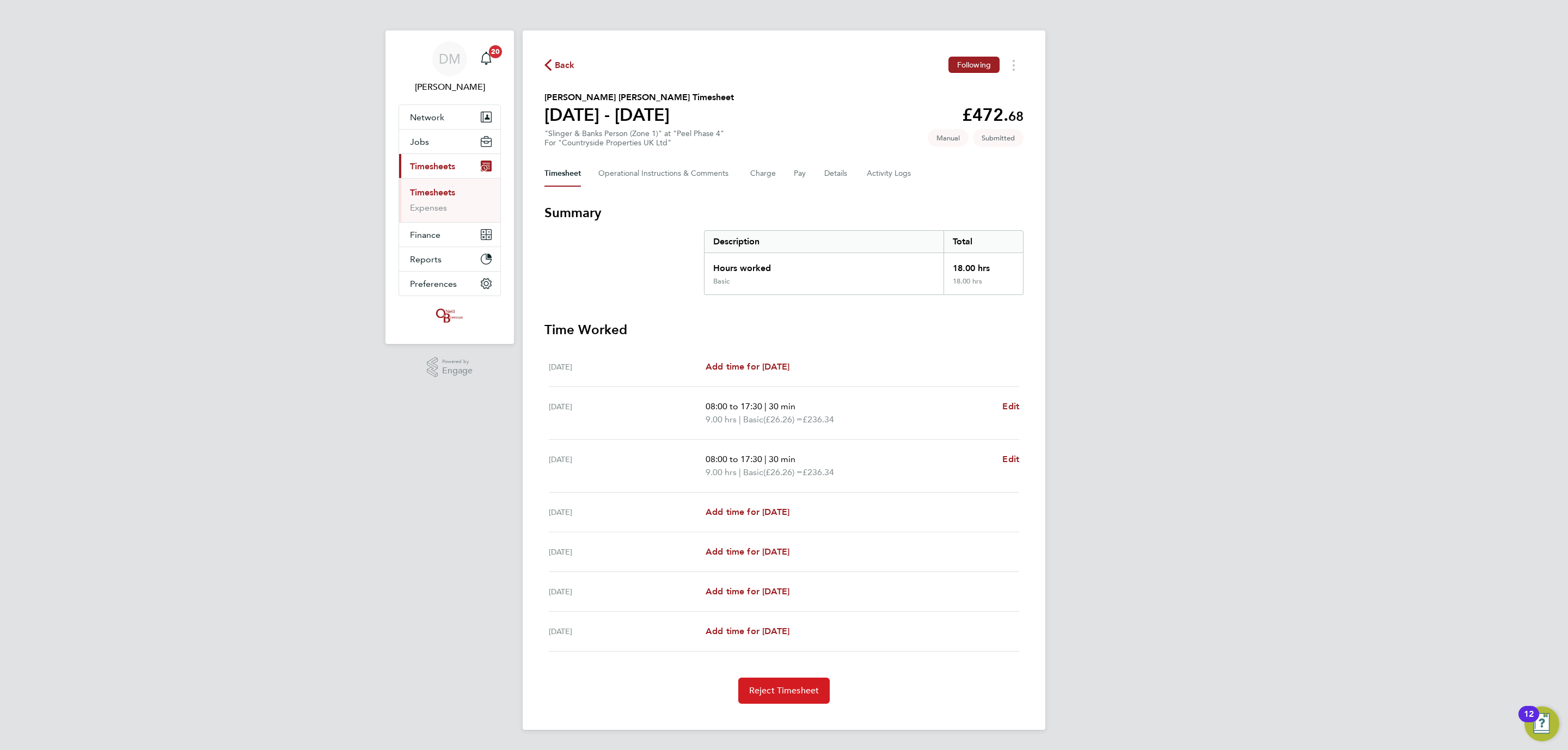
click at [765, 573] on button "Reject Timesheet" at bounding box center [784, 690] width 92 height 26
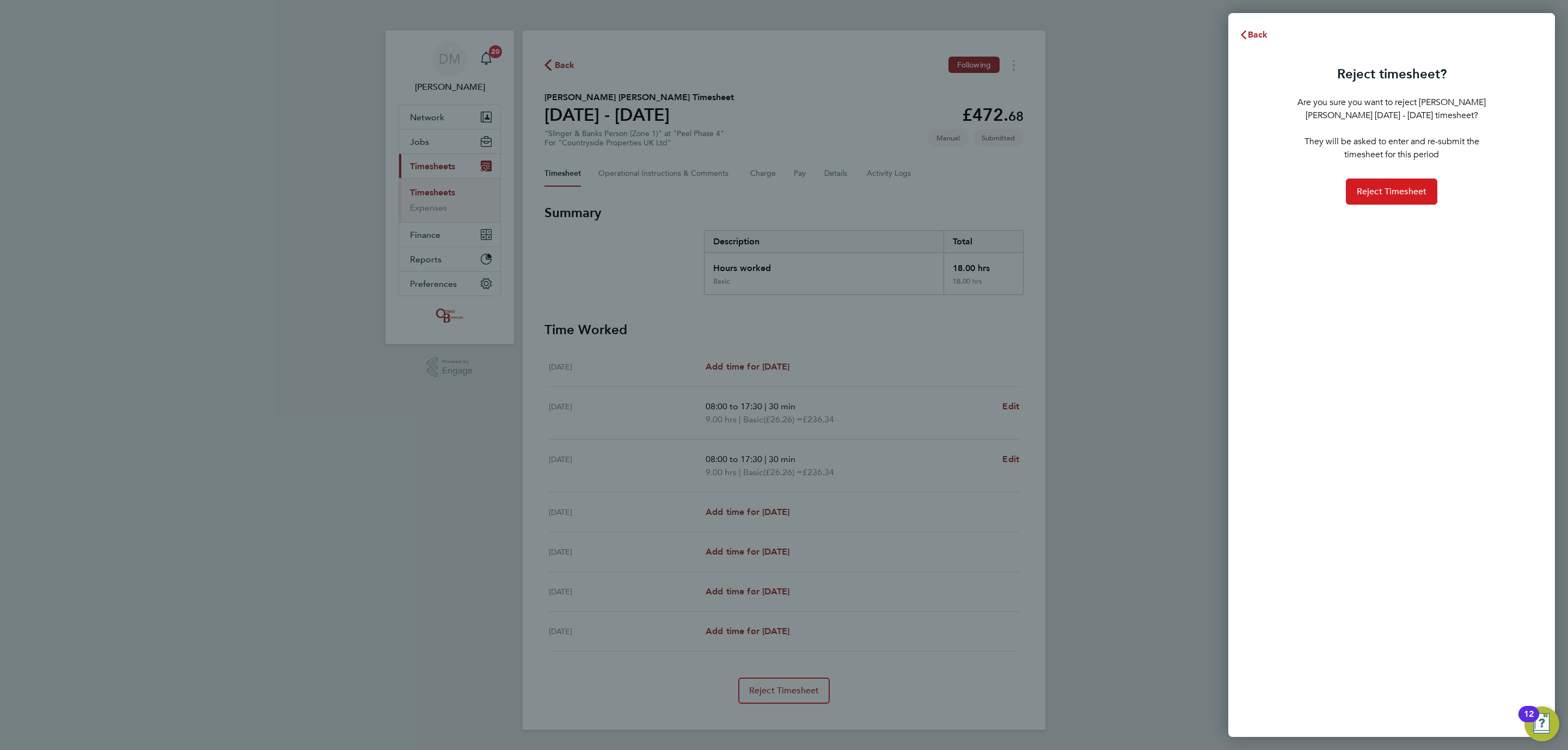
click at [1254, 188] on span "Reject Timesheet" at bounding box center [1392, 192] width 70 height 11
drag, startPoint x: 868, startPoint y: 343, endPoint x: 866, endPoint y: 327, distance: 16.1
click at [868, 343] on div "Back Reject timesheet? Are you sure you want to reject [PERSON_NAME] [PERSON_NA…" at bounding box center [784, 375] width 1568 height 750
click at [1254, 188] on span "Reject Timesheet" at bounding box center [1392, 192] width 70 height 11
click at [1258, 33] on span "Back" at bounding box center [1258, 35] width 20 height 10
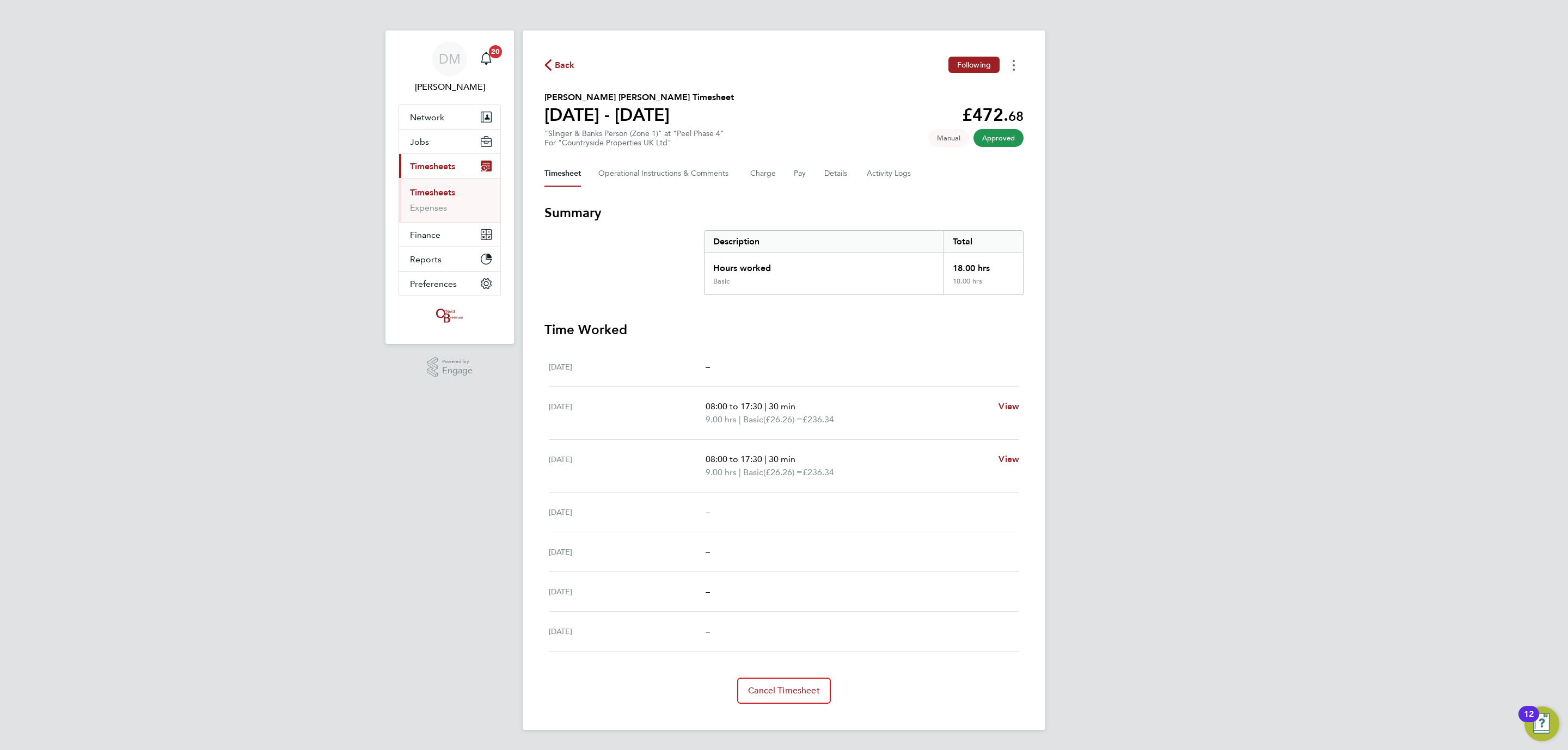
click at [1007, 62] on button "Timesheets Menu" at bounding box center [1014, 65] width 19 height 17
click at [965, 87] on link "Download timesheet" at bounding box center [958, 89] width 131 height 22
